Goal: Transaction & Acquisition: Purchase product/service

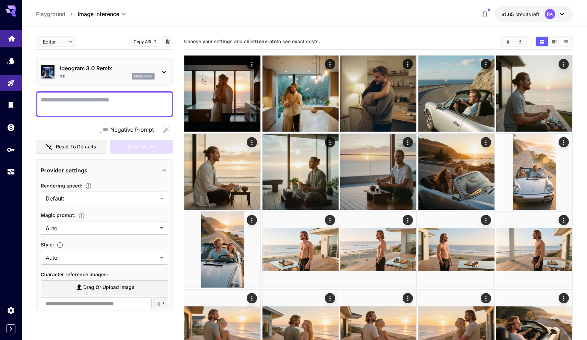
click at [5, 40] on link at bounding box center [11, 38] width 22 height 17
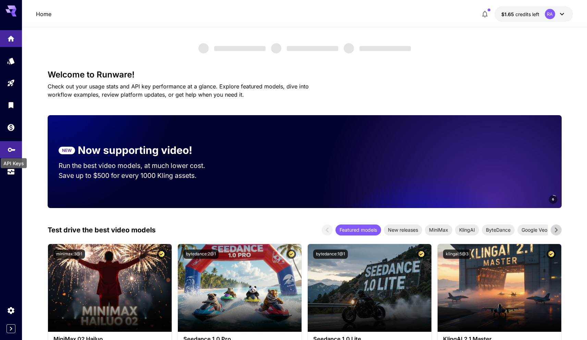
click at [13, 150] on icon "API Keys" at bounding box center [12, 147] width 8 height 8
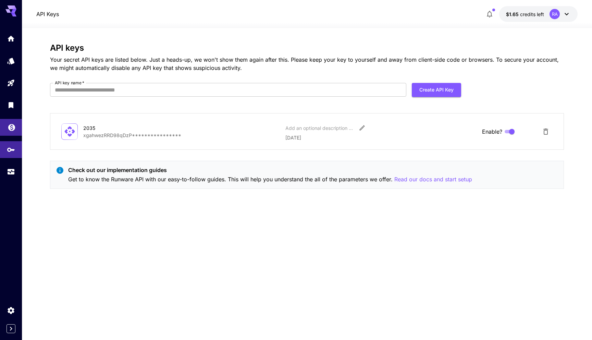
click at [14, 130] on link at bounding box center [11, 127] width 22 height 17
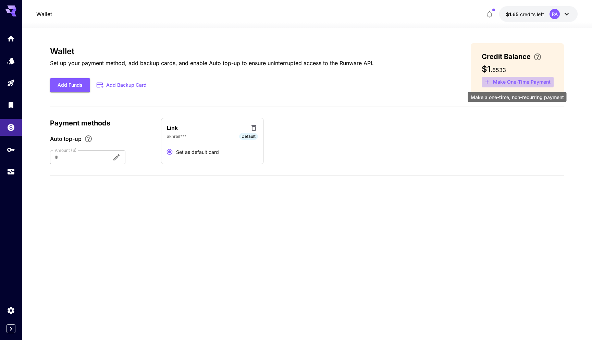
click at [510, 83] on button "Make One-Time Payment" at bounding box center [517, 82] width 72 height 11
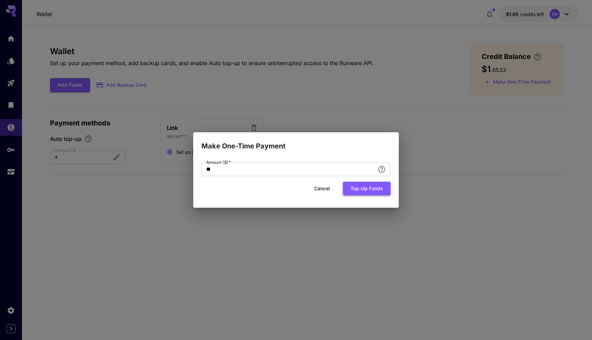
click at [360, 188] on button "Top-up funds" at bounding box center [367, 188] width 48 height 14
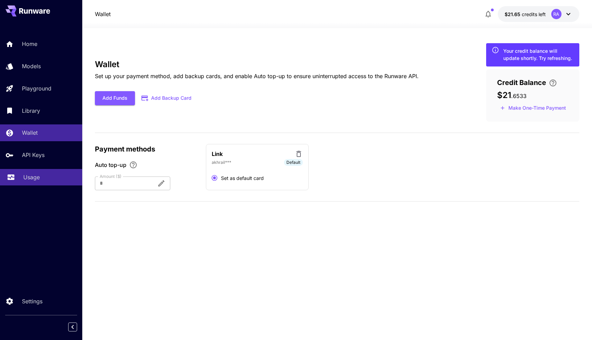
click at [41, 177] on div "Usage" at bounding box center [49, 177] width 53 height 8
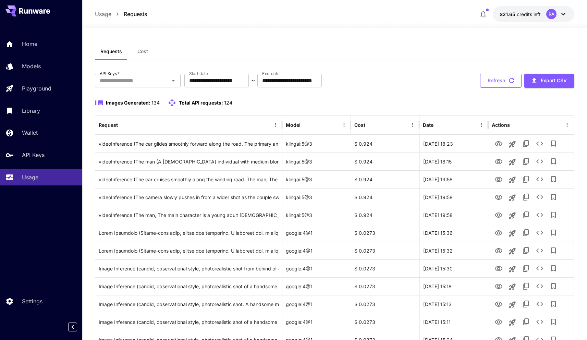
click at [508, 80] on icon "button" at bounding box center [511, 81] width 8 height 8
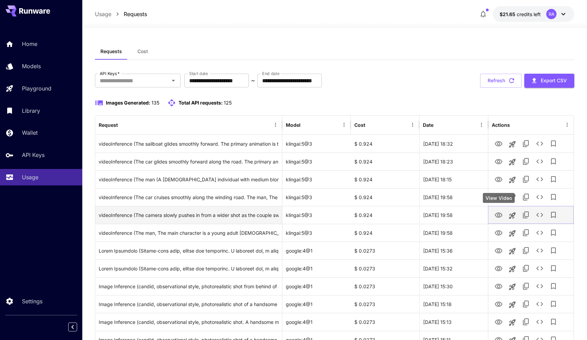
click at [497, 215] on icon "View Video" at bounding box center [498, 215] width 8 height 8
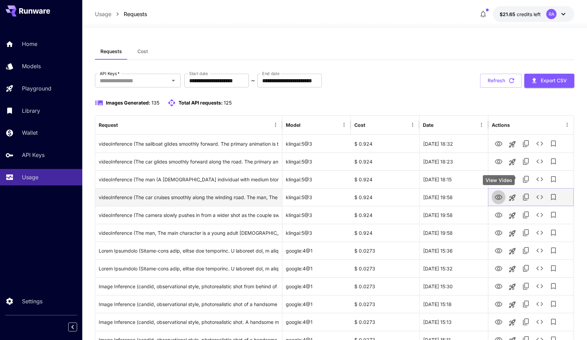
click at [498, 197] on icon "View Video" at bounding box center [498, 197] width 8 height 8
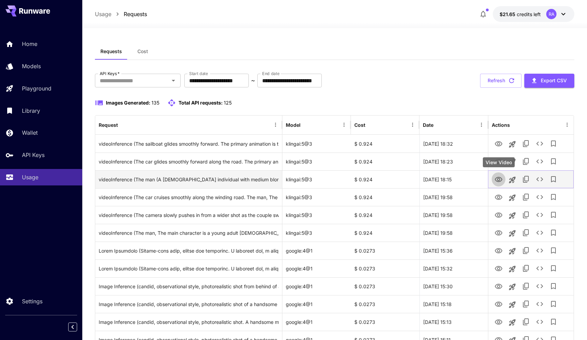
click at [499, 177] on icon "View Video" at bounding box center [498, 179] width 8 height 5
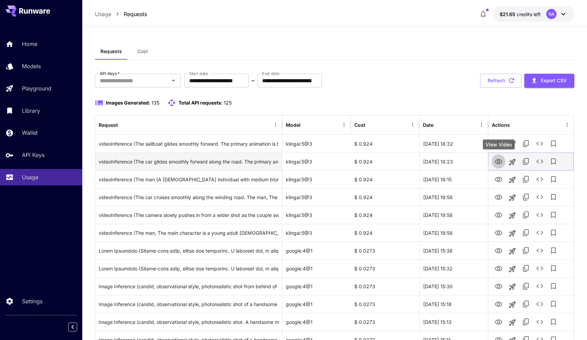
click at [498, 159] on icon "View Video" at bounding box center [498, 161] width 8 height 5
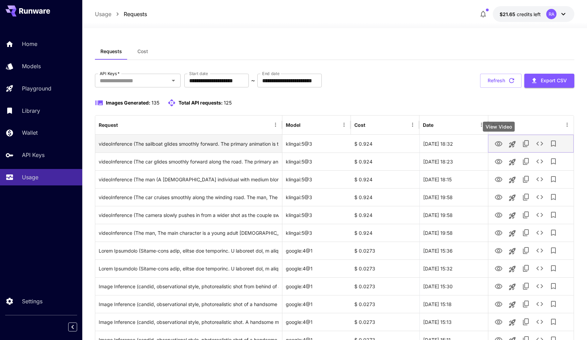
click at [497, 143] on icon "View Video" at bounding box center [498, 143] width 8 height 5
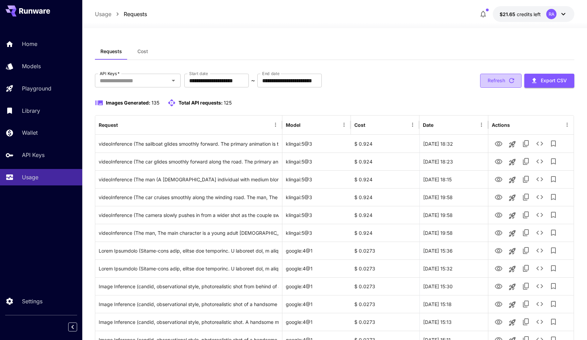
click at [493, 85] on button "Refresh" at bounding box center [500, 81] width 41 height 14
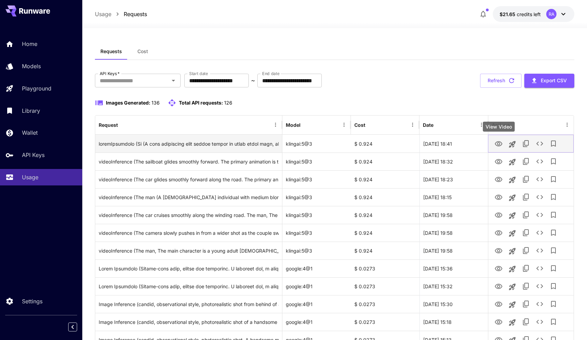
click at [499, 147] on icon "View Video" at bounding box center [498, 144] width 8 height 8
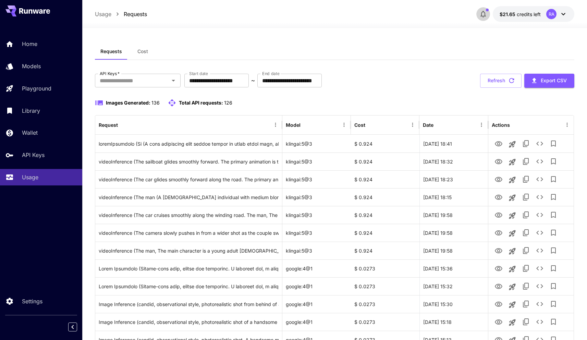
click at [485, 17] on icon "button" at bounding box center [483, 14] width 8 height 8
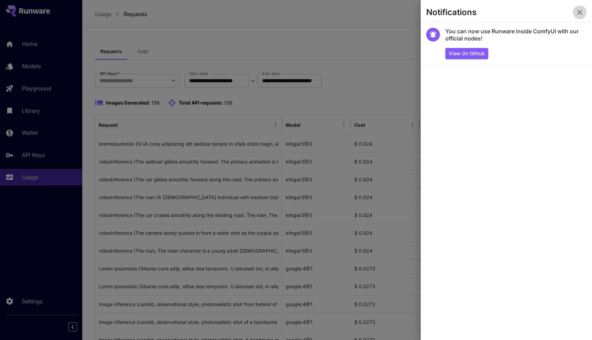
click at [579, 10] on icon "button" at bounding box center [579, 12] width 8 height 8
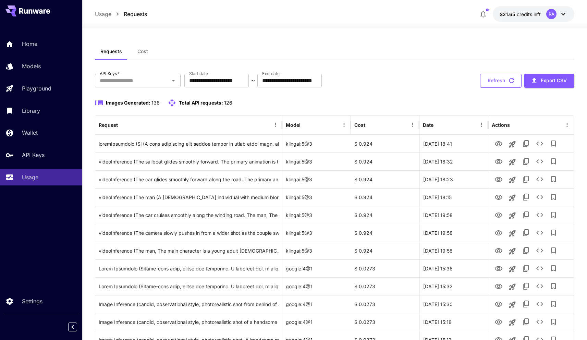
click at [504, 81] on button "Refresh" at bounding box center [500, 81] width 41 height 14
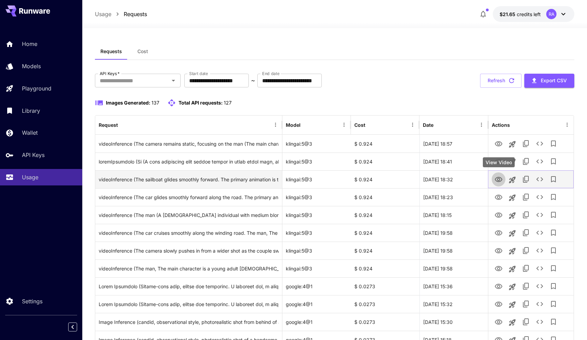
click at [500, 180] on icon "View Video" at bounding box center [498, 179] width 8 height 8
